Goal: Information Seeking & Learning: Learn about a topic

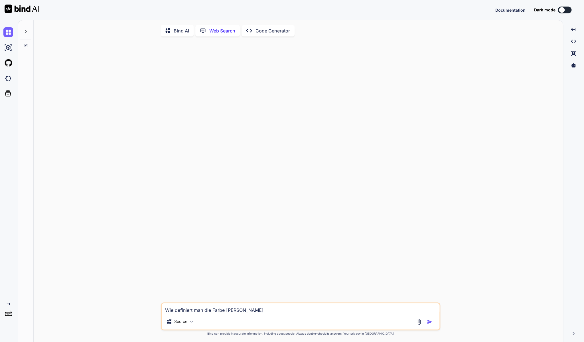
scroll to position [1, 0]
type textarea "x"
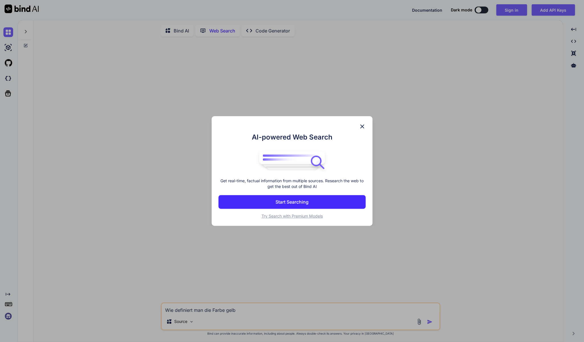
scroll to position [1, 0]
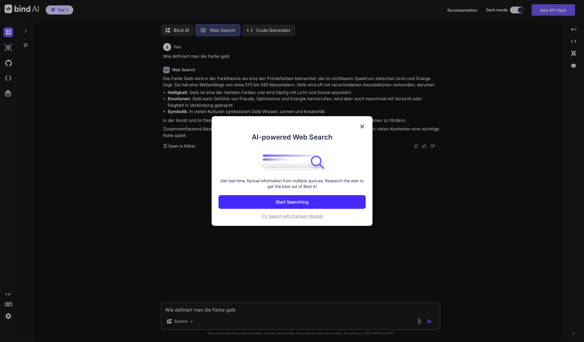
click at [360, 129] on img at bounding box center [362, 126] width 7 height 7
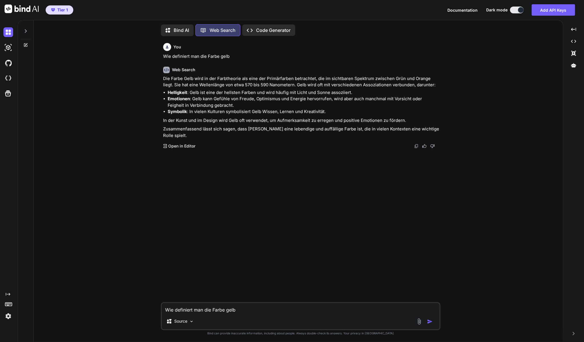
click at [27, 31] on icon at bounding box center [25, 31] width 5 height 5
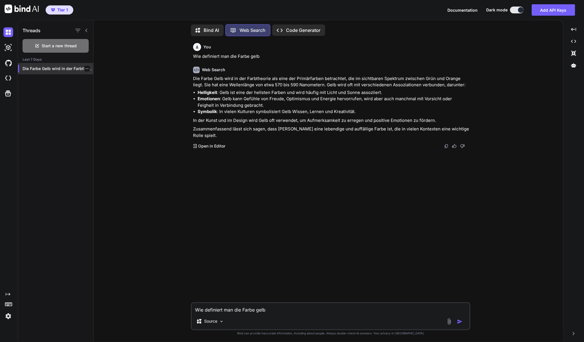
click at [47, 68] on p "Die Farbe Gelb wird in der Farbtheorie..." at bounding box center [58, 69] width 71 height 6
click at [208, 27] on p "Bind AI" at bounding box center [211, 30] width 15 height 7
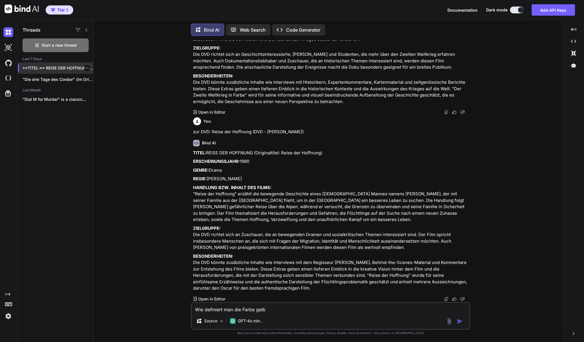
scroll to position [777, 0]
click at [62, 68] on p "**TITEL:** REISE DER HOFFNUNG (Originaltitel: Reise der..." at bounding box center [58, 68] width 71 height 6
click at [57, 68] on p "**TITEL:** REISE DER HOFFNUNG (Originaltitel: Reise der..." at bounding box center [58, 68] width 71 height 6
drag, startPoint x: 275, startPoint y: 310, endPoint x: 158, endPoint y: 299, distance: 116.8
click at [192, 303] on textarea "Wie definiert man die Farbe gelb" at bounding box center [331, 308] width 278 height 10
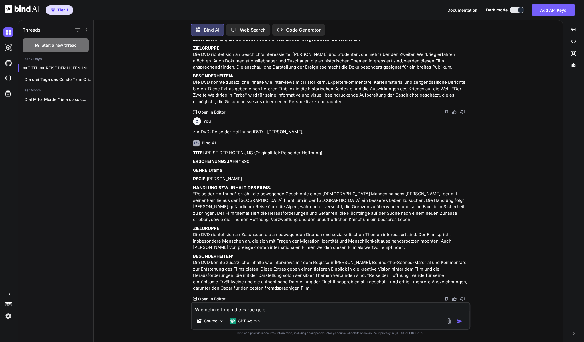
type textarea "x"
type textarea "Z"
type textarea "x"
type textarea "Zu"
type textarea "x"
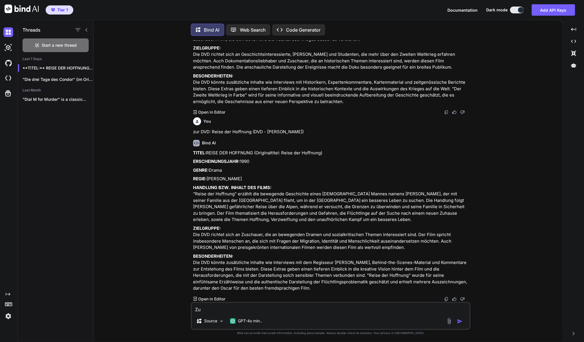
type textarea "Zu"
paste textarea "Pokemon: Verbünde dich mit Pikachu! (DVD)"
type textarea "x"
type textarea "Zu Pokemon: Verbünde dich mit [PERSON_NAME]! (DVD)"
type textarea "x"
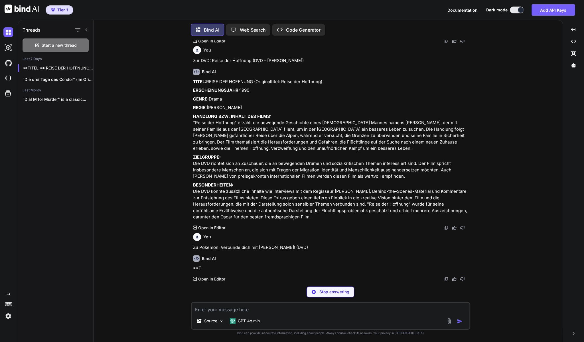
scroll to position [832, 0]
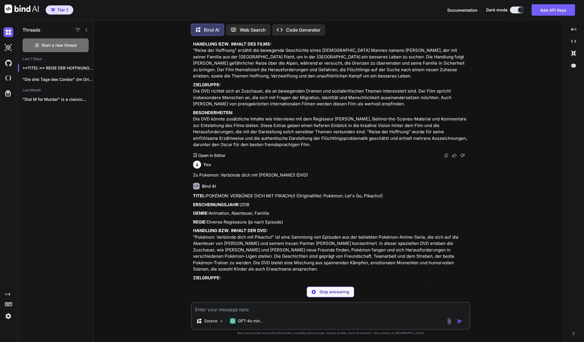
type textarea "x"
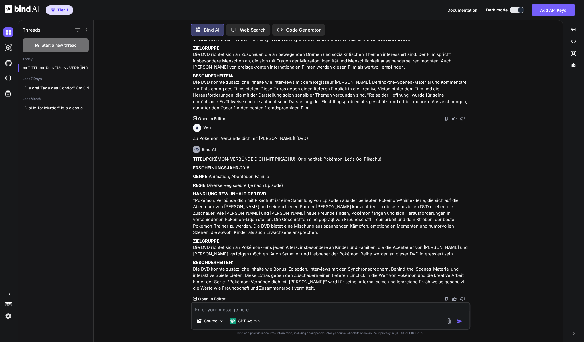
scroll to position [977, 0]
drag, startPoint x: 291, startPoint y: 118, endPoint x: 213, endPoint y: 122, distance: 78.2
click at [213, 135] on p "Zu Pokemon: Verbünde dich mit [PERSON_NAME]! (DVD)" at bounding box center [331, 138] width 276 height 7
drag, startPoint x: 392, startPoint y: 140, endPoint x: 207, endPoint y: 141, distance: 185.3
click at [207, 156] on p "TITEL: POKÉMON: VERBÜNDE DICH MIT PIKACHU! (Originaltitel: Pokémon: Let's Go, P…" at bounding box center [331, 159] width 276 height 7
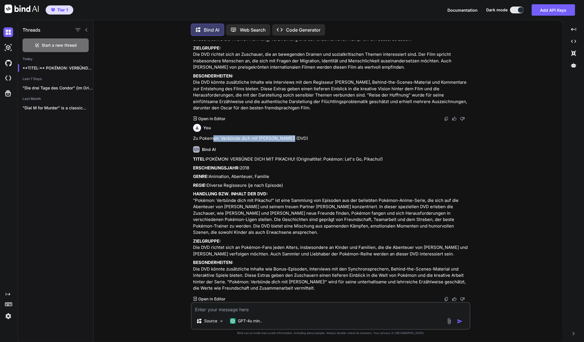
copy p "POKÉMON: VERBÜNDE DICH MIT PIKACHU! (Originaltitel: Pokémon: Let's Go, Pikachu!)"
click at [277, 310] on textarea at bounding box center [331, 308] width 278 height 10
type textarea "x"
type textarea "z"
type textarea "x"
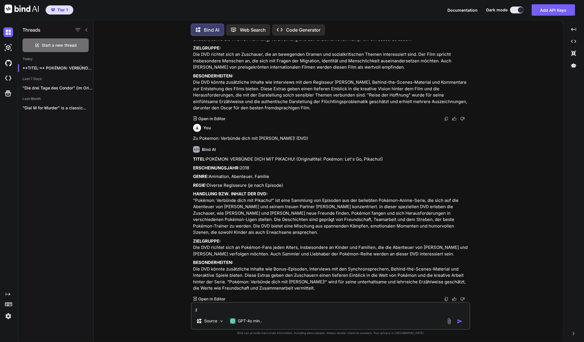
type textarea "zu"
type textarea "x"
type textarea "zu"
paste textarea "12 Monkeys (mit [PERSON_NAME] & [PERSON_NAME] - DVD)"
type textarea "x"
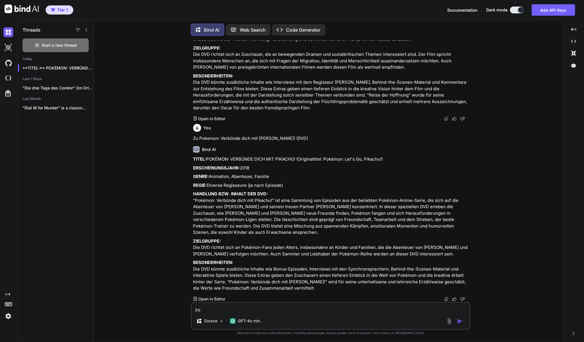
type textarea "zu 12 Monkeys (mit [PERSON_NAME] & [PERSON_NAME] - DVD)"
type textarea "x"
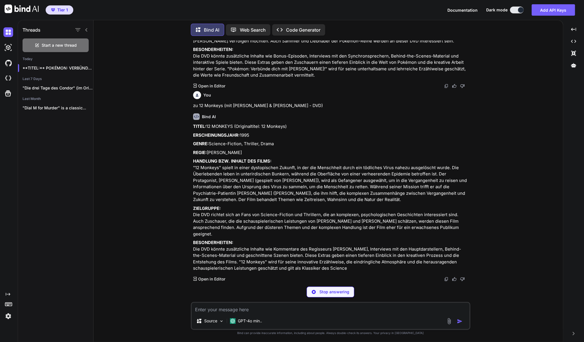
scroll to position [1183, 0]
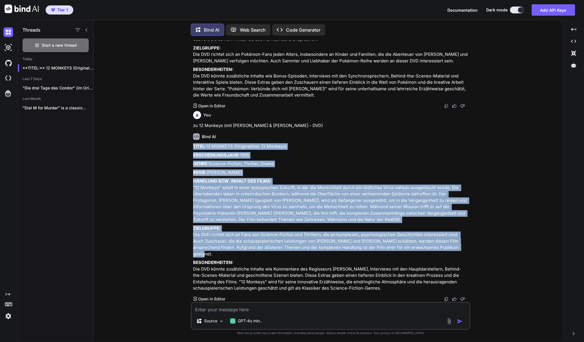
drag, startPoint x: 442, startPoint y: 248, endPoint x: 194, endPoint y: 135, distance: 272.5
click at [194, 143] on div "TITEL: 12 MONKEYS (Originaltitel: 12 Monkeys) ERSCHEINUNGSJAHR: 1995 GENRE: Sci…" at bounding box center [331, 217] width 276 height 149
copy div "LOREM: 24 IPSUMDO (Sitametconsec: 48 Adipisc) ELITSEDDOEIUSMOD: 8562 TEMPO: Inc…"
click at [212, 312] on textarea at bounding box center [331, 308] width 278 height 10
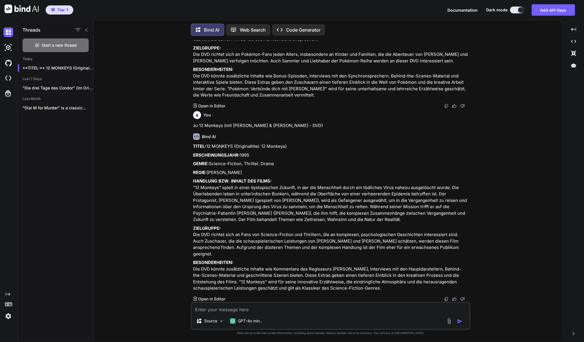
type textarea "x"
type textarea "z"
type textarea "x"
type textarea "zu"
type textarea "x"
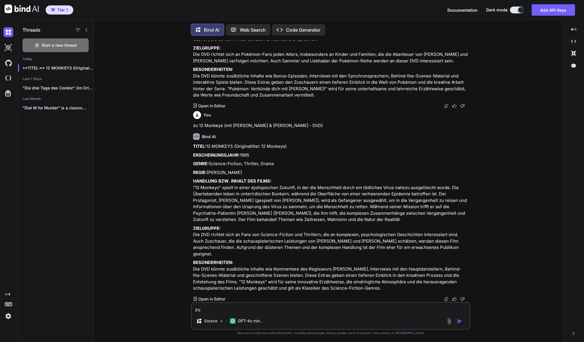
type textarea "zu"
paste textarea "Konferenz der Tiere - DVD - Tierisch gueti Unterhaltig!"
type textarea "x"
type textarea "zu Konferenz der Tiere - DVD - Tierisch gueti Unterhaltig!"
type textarea "x"
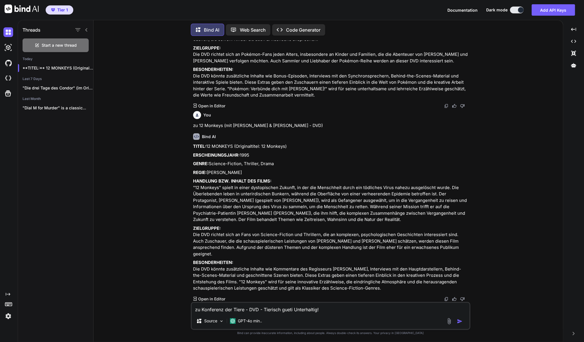
type textarea "zu Konferenz der Tiere - DVD - Tierisch gueti Unterhaltig"
type textarea "x"
type textarea "zu Konferenz der Tiere - DVD - Tierisch gueti Unterhalti"
type textarea "x"
type textarea "zu Konferenz der Tiere - DVD - Tierisch gueti Unterhalt"
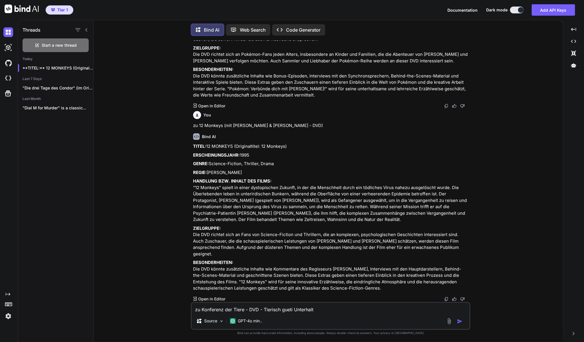
type textarea "x"
type textarea "zu Konferenz der Tiere - DVD - Tierisch gueti Unterhal"
type textarea "x"
type textarea "zu Konferenz der Tiere - DVD - Tierisch gueti Unterha"
type textarea "x"
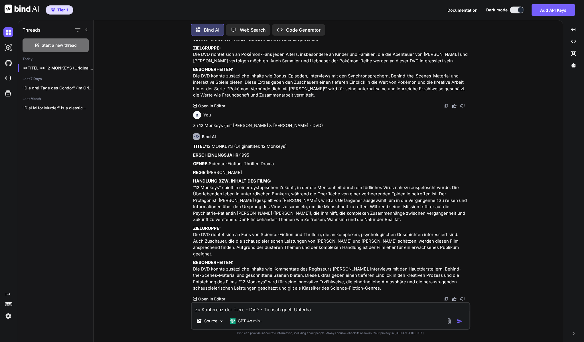
type textarea "zu Konferenz der Tiere - DVD - Tierisch gueti Unterh"
type textarea "x"
type textarea "zu Konferenz der Tiere - DVD - Tierisch gueti Unter"
type textarea "x"
type textarea "zu Konferenz der Tiere - DVD - Tierisch gueti Unte"
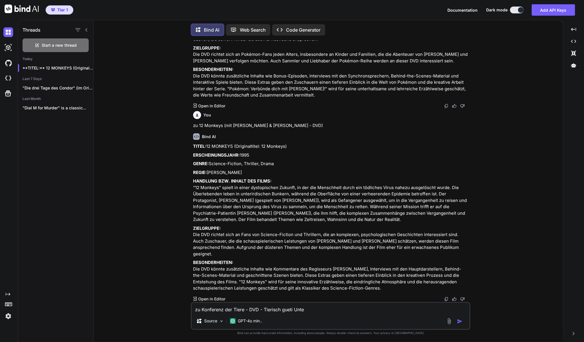
type textarea "x"
type textarea "zu Konferenz der Tiere - DVD - Tierisch gueti Unt"
type textarea "x"
type textarea "zu Konferenz der Tiere - DVD - Tierisch gueti Un"
type textarea "x"
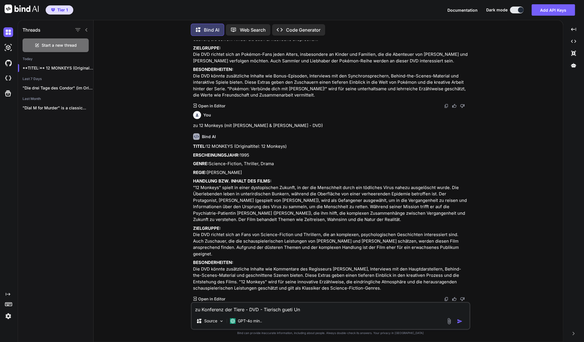
type textarea "zu Konferenz der Tiere - DVD - Tierisch gueti U"
type textarea "x"
type textarea "zu Konferenz der Tiere - DVD - Tierisch gueti"
type textarea "x"
type textarea "zu Konferenz der Tiere - DVD - Tierisch gueti"
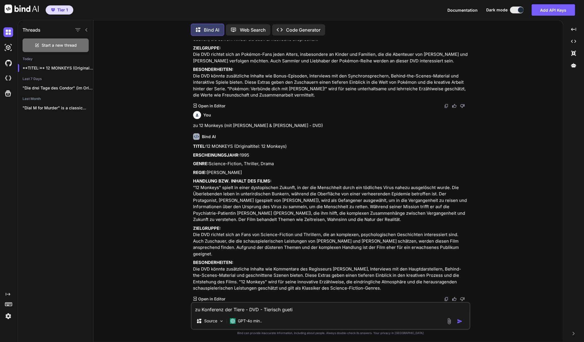
type textarea "x"
type textarea "zu Konferenz der Tiere - DVD - Tierisch guet"
type textarea "x"
type textarea "zu Konferenz der Tiere - DVD - Tierisch gue"
type textarea "x"
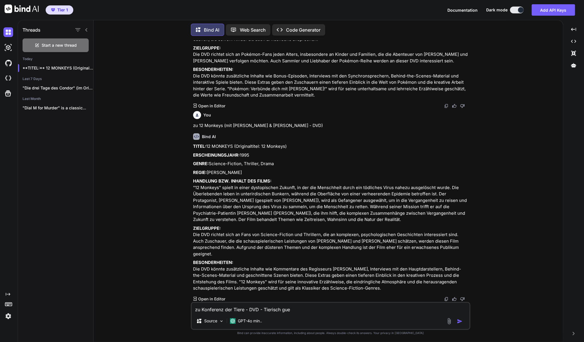
type textarea "zu Konferenz der Tiere - DVD - Tierisch gu"
type textarea "x"
type textarea "zu Konferenz der Tiere - DVD - Tierisch g"
type textarea "x"
type textarea "zu Konferenz der Tiere - DVD - Tierisch"
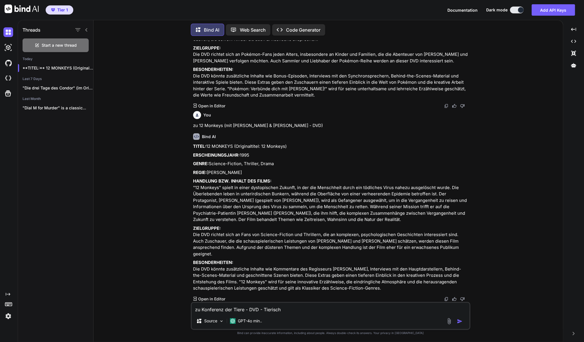
type textarea "x"
type textarea "zu Konferenz der Tiere - DVD - Tierisch"
type textarea "x"
type textarea "zu Konferenz der Tiere - DVD - Tierisc"
type textarea "x"
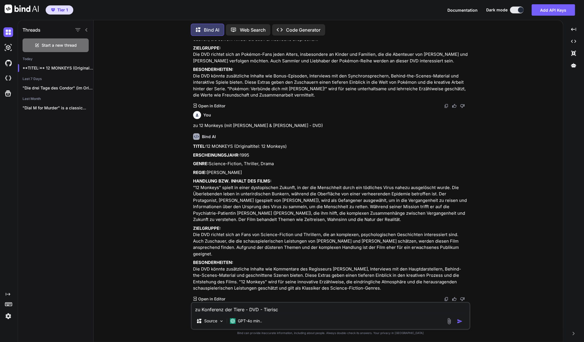
type textarea "zu Konferenz der Tiere - DVD - Tieris"
type textarea "x"
type textarea "zu Konferenz der Tiere - DVD - Tieri"
type textarea "x"
type textarea "zu Konferenz der Tiere - DVD - Tier"
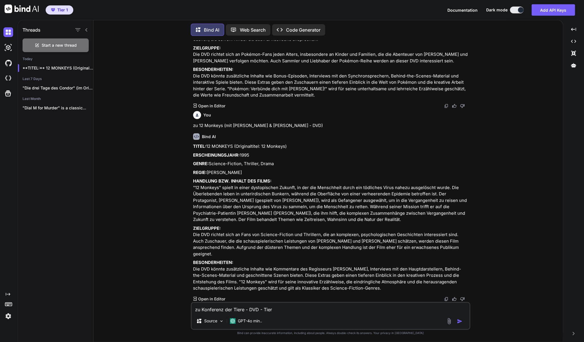
type textarea "x"
type textarea "zu Konferenz der Tiere - DVD - Tie"
type textarea "x"
type textarea "zu Konferenz der Tiere - DVD - Ti"
type textarea "x"
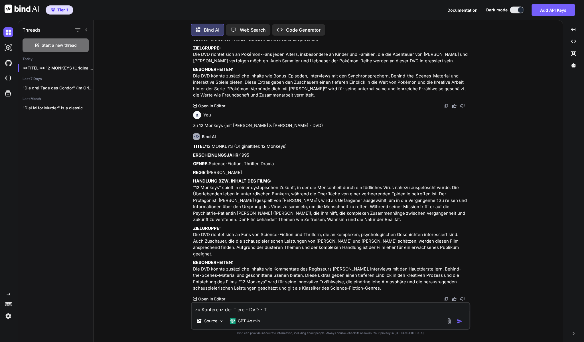
type textarea "zu Konferenz der Tiere - DVD -"
type textarea "x"
type textarea "zu Konferenz der Tiere - DVD -"
type textarea "x"
type textarea "zu Konferenz der Tiere - DVD"
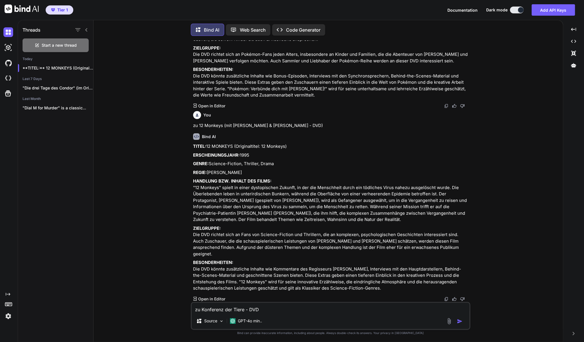
click at [276, 308] on textarea "zu Konferenz der Tiere - DVD" at bounding box center [331, 308] width 278 height 10
type textarea "x"
type textarea "zu Konferenz der Tiere - DVD ("
type textarea "x"
type textarea "zu Konferenz der Tiere - DVD (C"
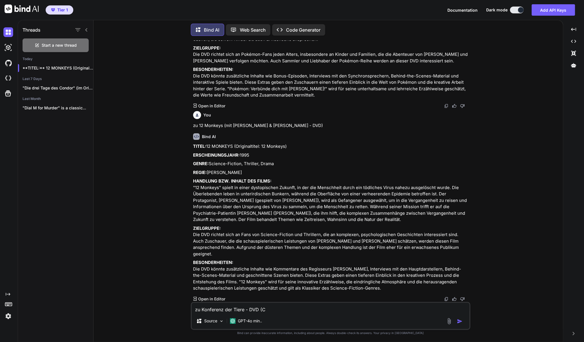
type textarea "x"
type textarea "zu Konferenz der Tiere - DVD (Co"
type textarea "x"
type textarea "zu Konferenz der Tiere - DVD (Con"
type textarea "x"
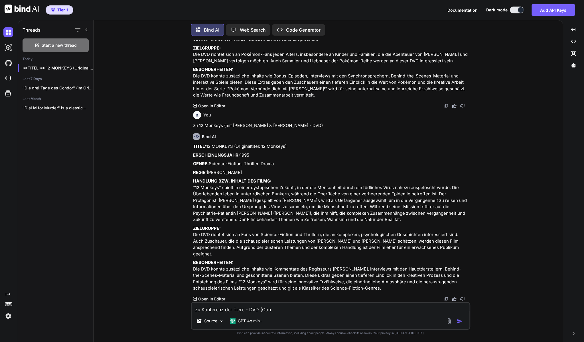
type textarea "zu Konferenz der Tiere - DVD (Cons"
type textarea "x"
type textarea "zu Konferenz der Tiere - DVD (Const"
type textarea "x"
type textarea "zu Konferenz der Tiere - DVD (Consta"
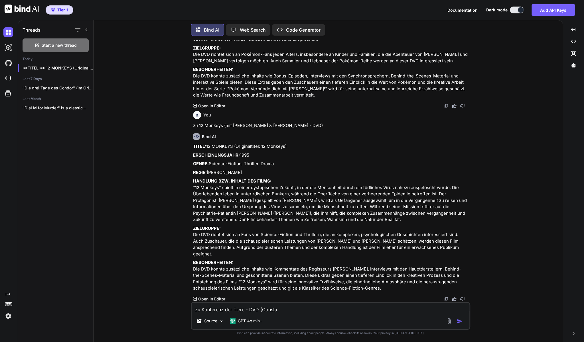
type textarea "x"
type textarea "zu Konferenz der Tiere - DVD (Constat"
type textarea "x"
type textarea "zu Konferenz der Tiere - DVD (Constati"
type textarea "x"
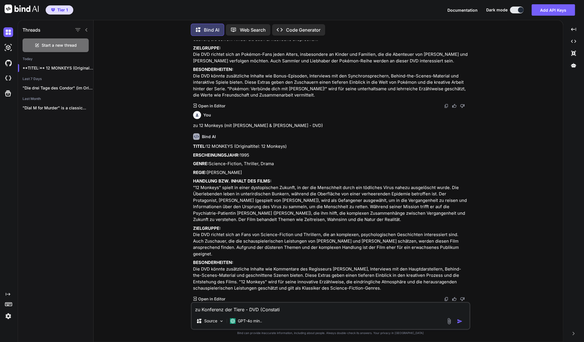
type textarea "zu Konferenz der Tiere - DVD (Constatin"
type textarea "x"
type textarea "zu Konferenz der Tiere - DVD (Constatin"
type textarea "x"
type textarea "zu Konferenz der Tiere - DVD (Constatin F"
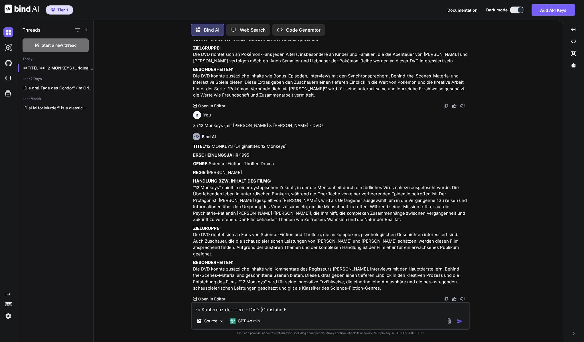
type textarea "x"
type textarea "zu Konferenz der Tiere - DVD (Constatin Fi"
type textarea "x"
type textarea "zu Konferenz der Tiere - DVD (Constatin Fil"
type textarea "x"
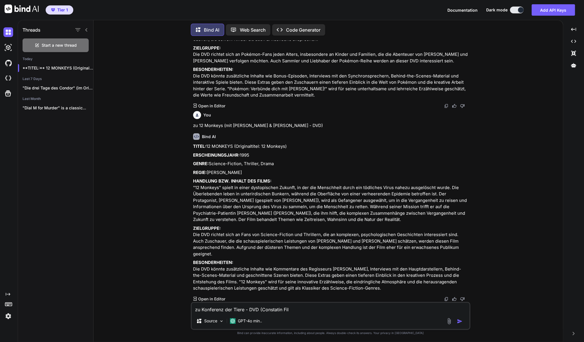
type textarea "zu Konferenz der Tiere - DVD (Constatin Film"
type textarea "x"
type textarea "zu Konferenz der Tiere - DVD (Constatin Film)"
type textarea "x"
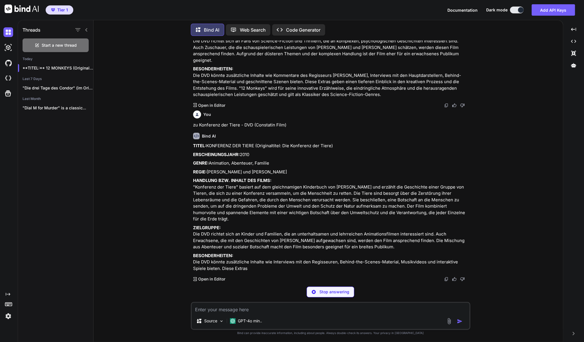
scroll to position [1383, 0]
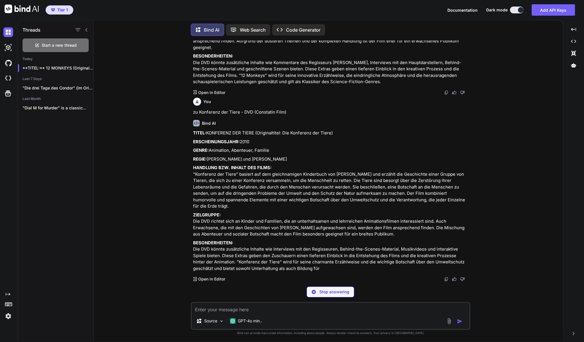
type textarea "x"
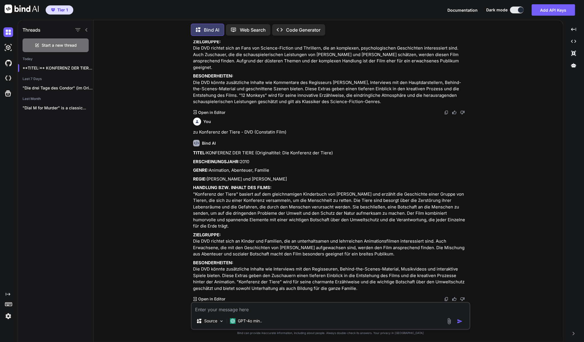
scroll to position [1383, 0]
drag, startPoint x: 391, startPoint y: 249, endPoint x: 194, endPoint y: 139, distance: 225.5
click at [194, 150] on div "TITEL: KONFERENZ DER TIERE (Originaltitel: Die Konferenz der Tiere) ERSCHEINUNG…" at bounding box center [331, 221] width 276 height 142
click at [235, 308] on textarea at bounding box center [331, 308] width 278 height 10
type textarea "x"
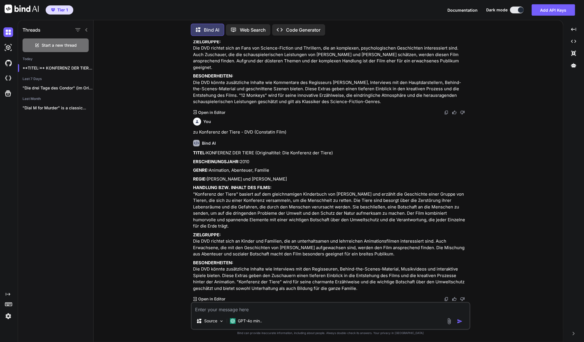
type textarea "z"
type textarea "x"
type textarea "zu"
type textarea "x"
type textarea "zu"
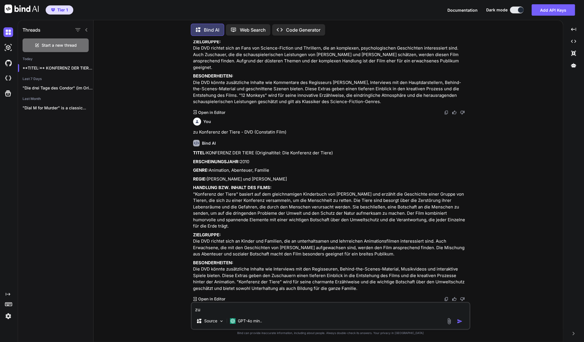
paste textarea "DVD-Set: Jagdfieber 1&2"
type textarea "x"
type textarea "zu DVD-Set: Jagdfieber 1&2"
type textarea "x"
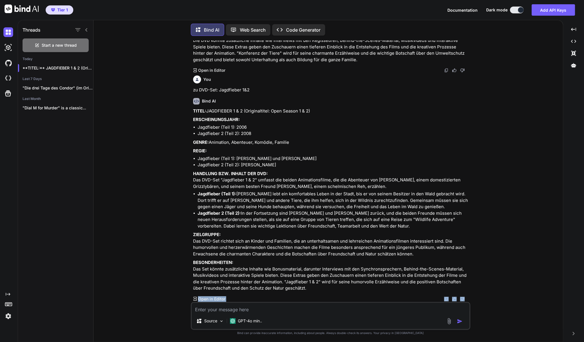
scroll to position [1631, 0]
drag, startPoint x: 422, startPoint y: 248, endPoint x: 193, endPoint y: 94, distance: 275.7
click at [193, 94] on div "You zu [PERSON_NAME] - "Uhrwerk Orange" (DVD) Bind AI TITEL: UHRWERK ORANGE (Or…" at bounding box center [331, 171] width 278 height 262
copy div "LOREM: IPSUMDOLOR 2 & 0 (Sitametconsec: Adip Elitse 5 & 9) DOEIUSMODTEMPORI: Ut…"
click at [221, 310] on textarea at bounding box center [331, 308] width 278 height 10
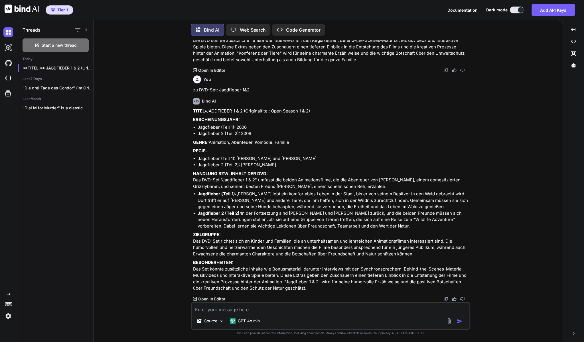
type textarea "x"
type textarea "z"
type textarea "x"
type textarea "zu"
type textarea "x"
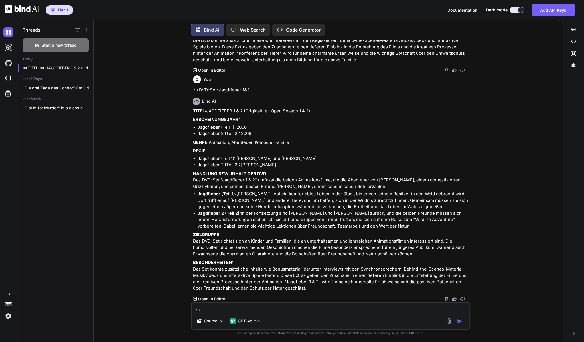
type textarea "zu"
paste textarea "Star Wars - Clone Wars, Vol. 2 (DVD)"
type textarea "x"
type textarea "zu Star Wars - Clone Wars, Vol. 2 (DVD)"
type textarea "x"
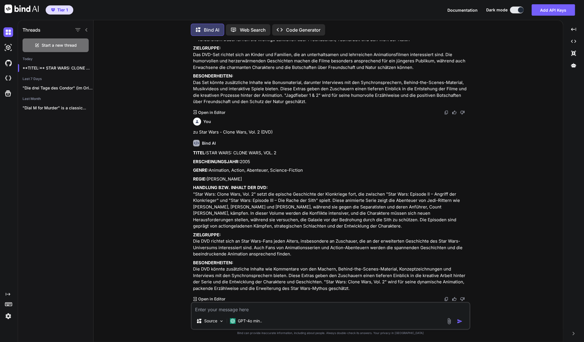
scroll to position [1837, 0]
drag, startPoint x: 290, startPoint y: 250, endPoint x: 194, endPoint y: 135, distance: 149.9
click at [194, 150] on div "TITEL: STAR WARS: CLONE WARS, VOL. 2 ERSCHEINUNGSJAHR: 2005 GENRE: Animation, A…" at bounding box center [331, 221] width 276 height 142
copy div "LOREM: IPSU DOLO: SITAM CONS, ADI. 8 ELITSEDDOEIUSMOD: 0899 TEMPO: Incididun, U…"
click at [241, 310] on textarea at bounding box center [331, 308] width 278 height 10
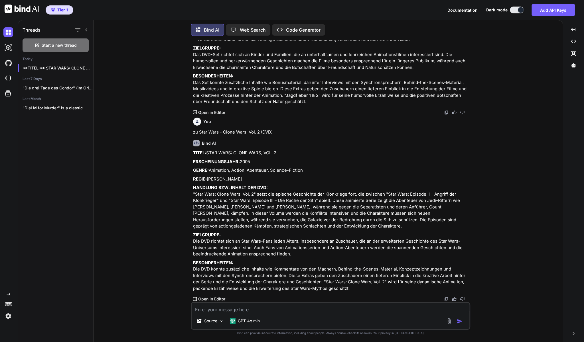
type textarea "x"
type textarea "z"
type textarea "x"
type textarea "zu"
type textarea "x"
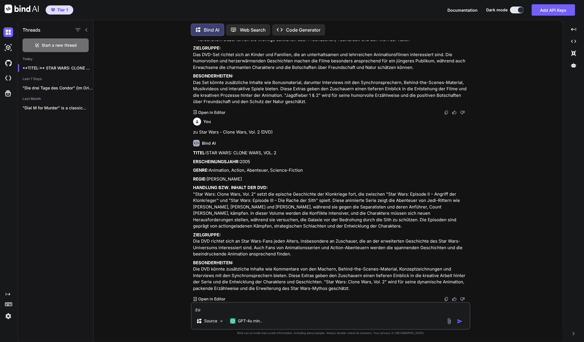
type textarea "zu"
paste textarea "Star Wars: The Clone Wars - Clone Commandos (DVD)"
type textarea "x"
type textarea "zu Star Wars: The Clone Wars - Clone Commandos (DVD)"
type textarea "x"
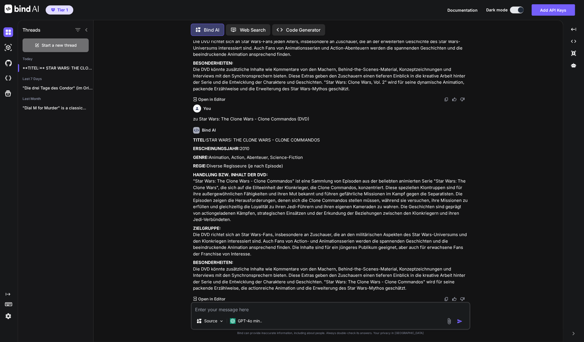
scroll to position [2056, 0]
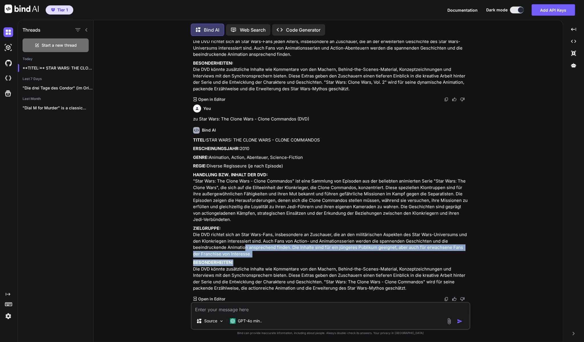
drag, startPoint x: 263, startPoint y: 256, endPoint x: 243, endPoint y: 245, distance: 22.5
click at [243, 245] on div "TITEL: STAR WARS: THE CLONE WARS - CLONE COMMANDOS ERSCHEINUNGSJAHR: 2010 GENRE…" at bounding box center [331, 214] width 276 height 155
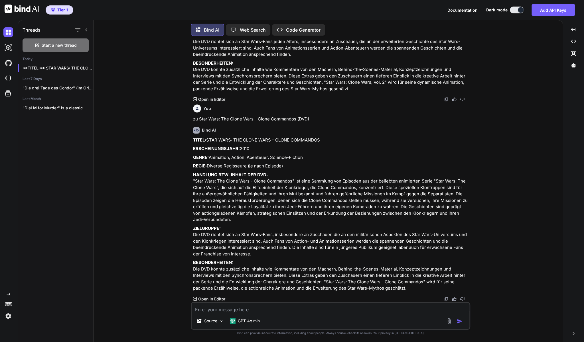
click at [243, 245] on p "ZIELGRUPPE: Die DVD richtet sich an Star Wars-Fans, insbesondere an Zuschauer, …" at bounding box center [331, 241] width 276 height 32
drag, startPoint x: 243, startPoint y: 247, endPoint x: 192, endPoint y: 122, distance: 135.3
click at [192, 122] on div "You zu [PERSON_NAME] - "Uhrwerk Orange" (DVD) Bind AI TITEL: UHRWERK ORANGE (Or…" at bounding box center [331, 171] width 278 height 262
copy div "LOREM: IPSU DOLO: SIT AMETC ADIP - ELITS DOEIUSMOD TEMPORINCIDIDUNT: 9903 UTLAB…"
click at [223, 308] on textarea at bounding box center [331, 308] width 278 height 10
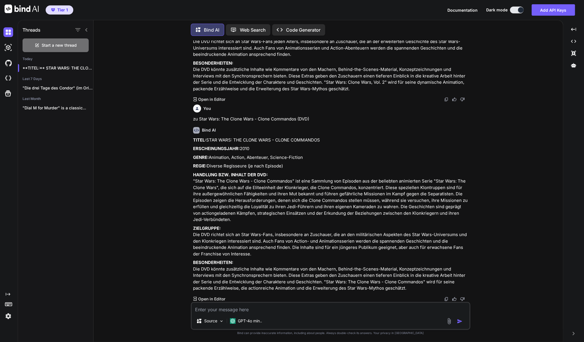
type textarea "x"
type textarea "z"
type textarea "x"
type textarea "zu"
type textarea "x"
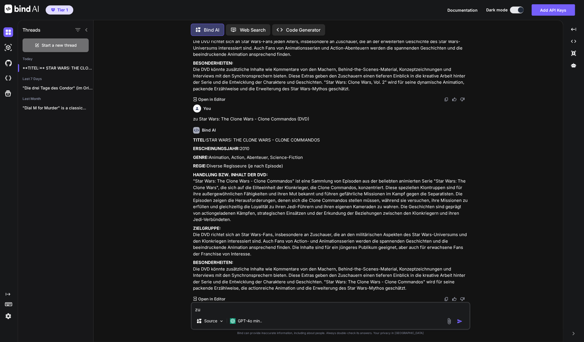
type textarea "zu"
paste textarea "Star Wars: The Clone Wars (DVD)"
type textarea "x"
type textarea "zu Star Wars: The Clone Wars (DVD)"
type textarea "x"
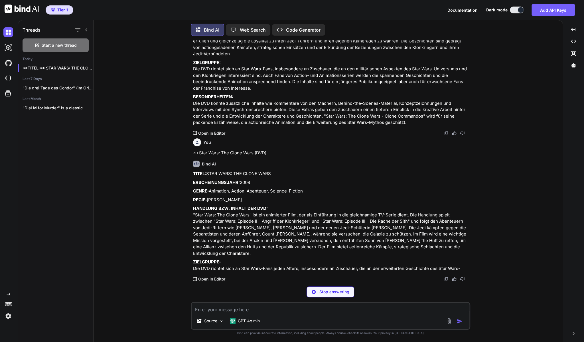
scroll to position [2228, 0]
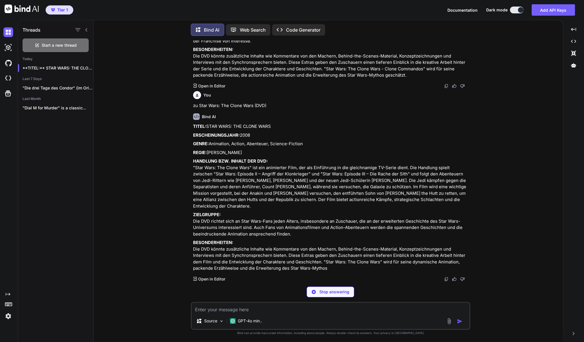
type textarea "x"
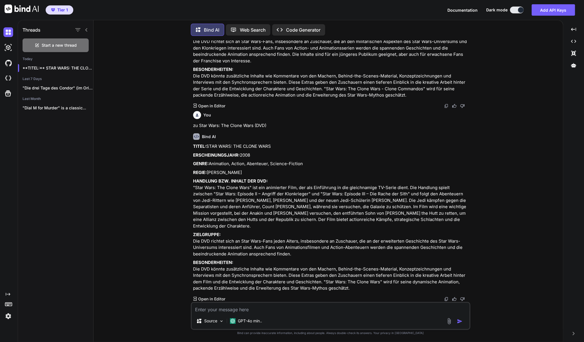
drag, startPoint x: 303, startPoint y: 249, endPoint x: 192, endPoint y: 133, distance: 160.3
click at [192, 133] on div "You zu [PERSON_NAME] - "Uhrwerk Orange" (DVD) Bind AI TITEL: UHRWERK ORANGE (Or…" at bounding box center [331, 171] width 278 height 262
copy div "LOREM: IPSU DOLO: SIT AMETC ADIP ELITSEDDOEIUSMOD: 8374 TEMPO: Incididun, Utlab…"
